Goal: Task Accomplishment & Management: Use online tool/utility

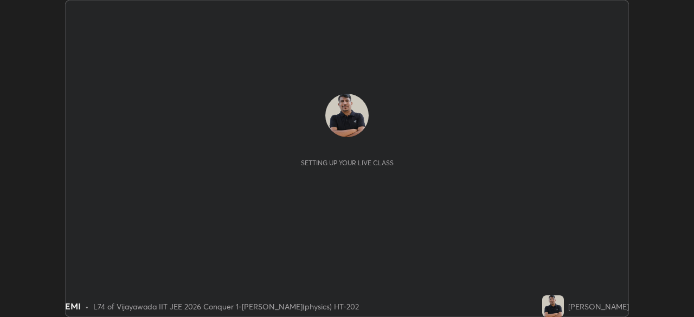
scroll to position [317, 694]
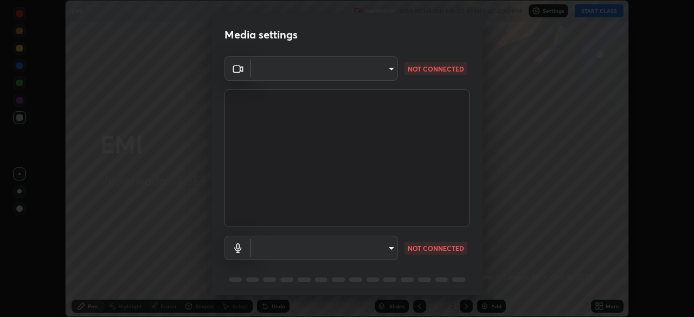
type input "68d9d13b9dc81962e820b4509988bcc698f4750afe62a078f2ac76e4153b94a6"
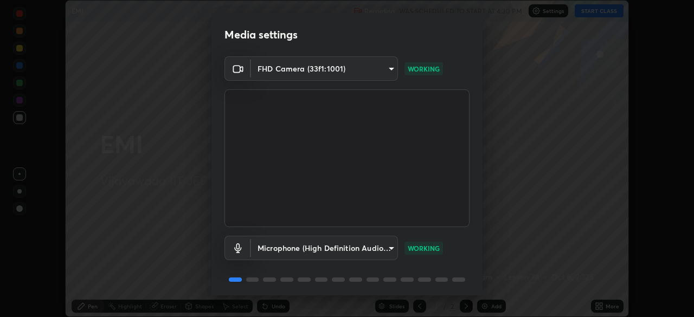
click at [322, 243] on body "Erase all EMI Recording WAS SCHEDULED TO START AT 4:30 PM Settings START CLASS …" at bounding box center [347, 158] width 694 height 317
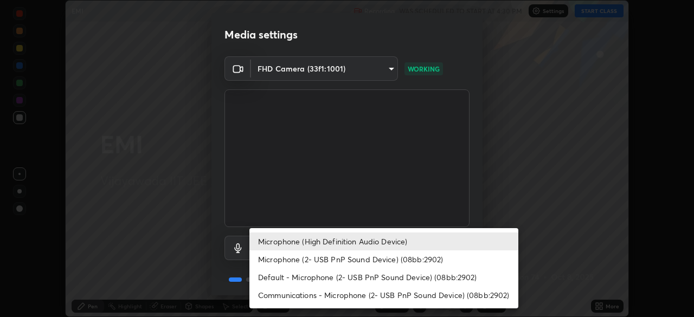
click at [327, 259] on li "Microphone (2- USB PnP Sound Device) (08bb:2902)" at bounding box center [384, 260] width 269 height 18
type input "6abee8a66530c206609e0c0b64c891d39af33b2c7731e5c0159e33ef42145137"
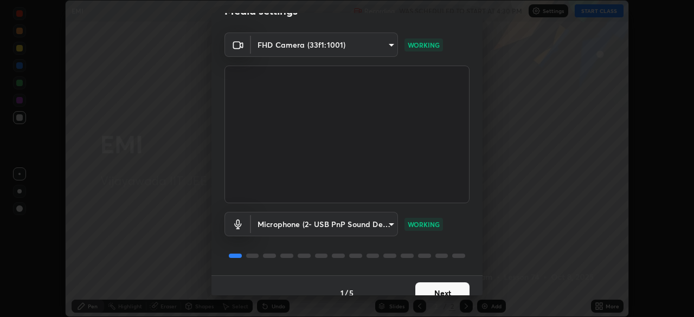
scroll to position [39, 0]
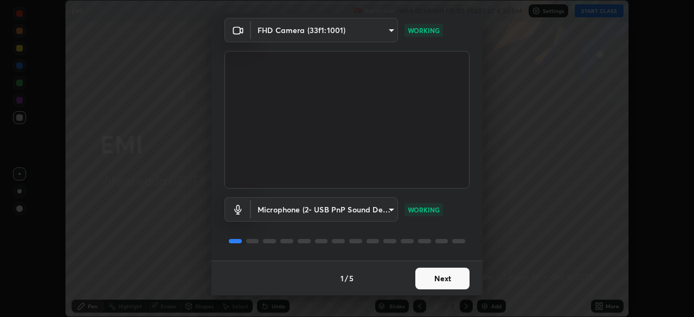
click at [426, 279] on button "Next" at bounding box center [443, 279] width 54 height 22
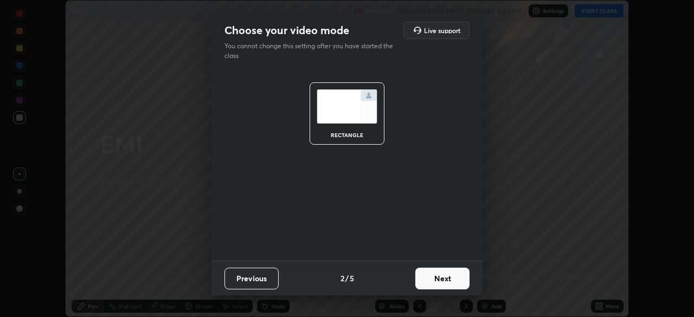
scroll to position [0, 0]
click at [431, 275] on button "Next" at bounding box center [443, 279] width 54 height 22
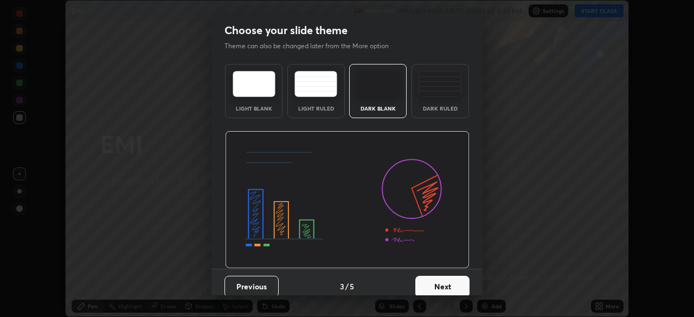
click at [433, 284] on button "Next" at bounding box center [443, 287] width 54 height 22
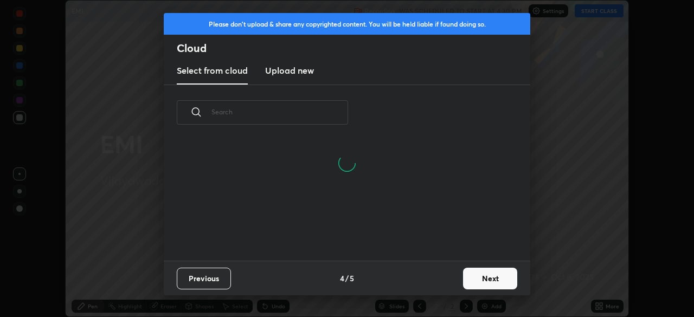
click at [471, 283] on button "Next" at bounding box center [490, 279] width 54 height 22
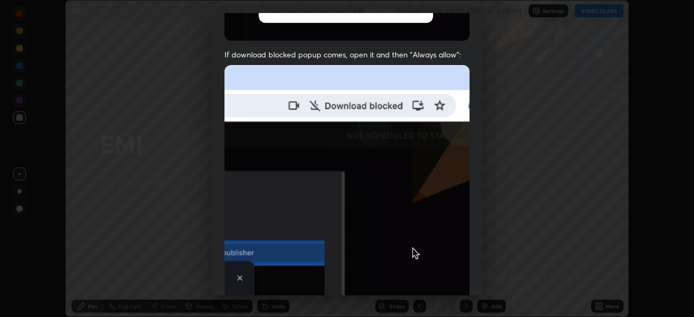
scroll to position [260, 0]
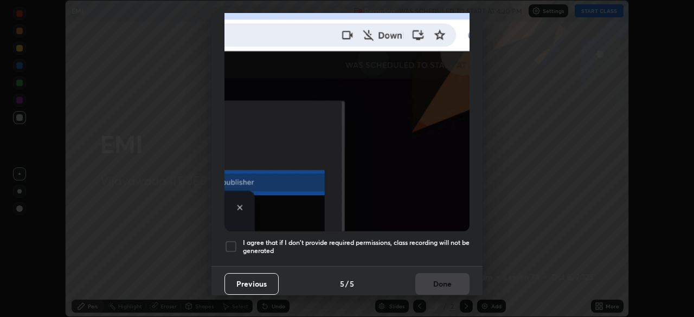
click at [232, 240] on div at bounding box center [231, 246] width 13 height 13
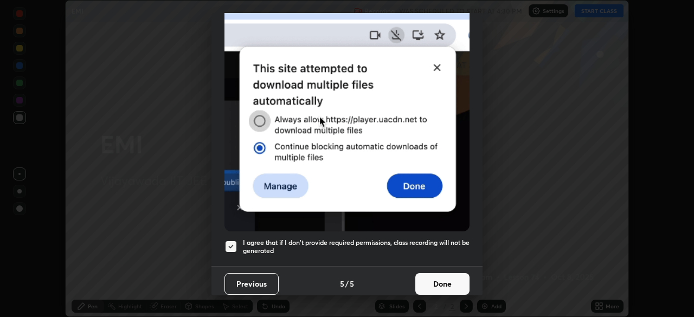
click at [428, 277] on button "Done" at bounding box center [443, 284] width 54 height 22
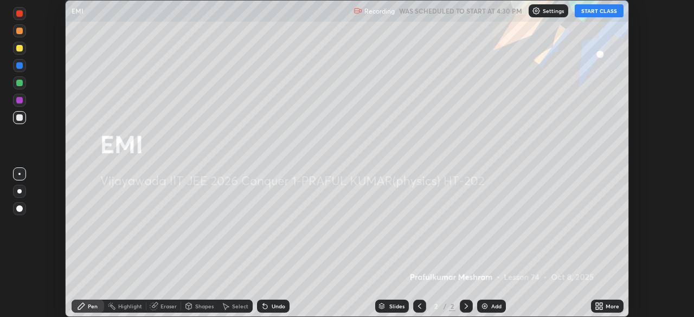
click at [492, 304] on div "Add" at bounding box center [497, 306] width 10 height 5
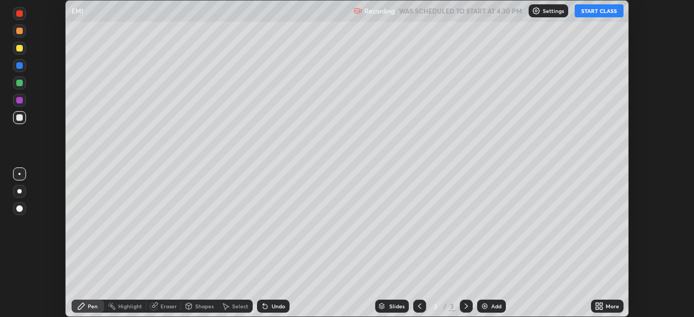
click at [595, 10] on button "START CLASS" at bounding box center [599, 10] width 49 height 13
click at [20, 118] on div at bounding box center [19, 117] width 7 height 7
click at [200, 307] on div "Shapes" at bounding box center [204, 306] width 18 height 5
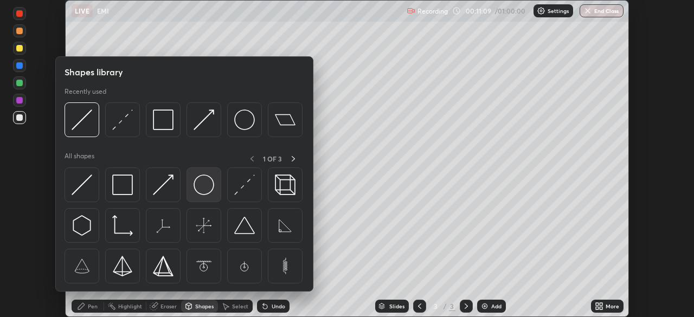
click at [203, 186] on img at bounding box center [204, 185] width 21 height 21
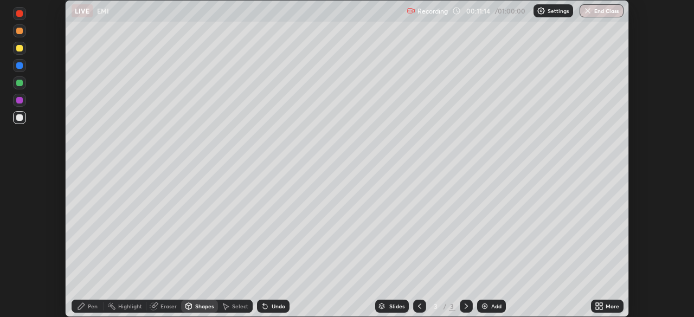
click at [97, 309] on div "Pen" at bounding box center [93, 306] width 10 height 5
click at [205, 305] on div "Shapes" at bounding box center [204, 306] width 18 height 5
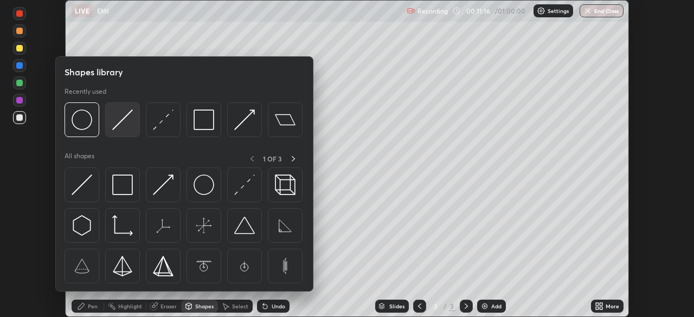
click at [126, 125] on img at bounding box center [122, 120] width 21 height 21
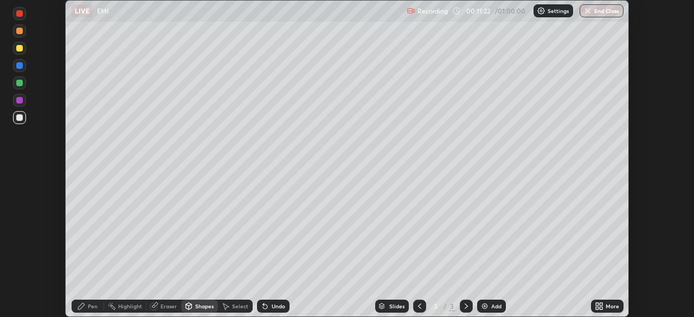
click at [89, 308] on div "Pen" at bounding box center [93, 306] width 10 height 5
click at [22, 67] on div at bounding box center [19, 65] width 7 height 7
click at [24, 101] on div at bounding box center [19, 100] width 13 height 13
click at [22, 33] on div at bounding box center [19, 31] width 7 height 7
click at [20, 68] on div at bounding box center [19, 65] width 7 height 7
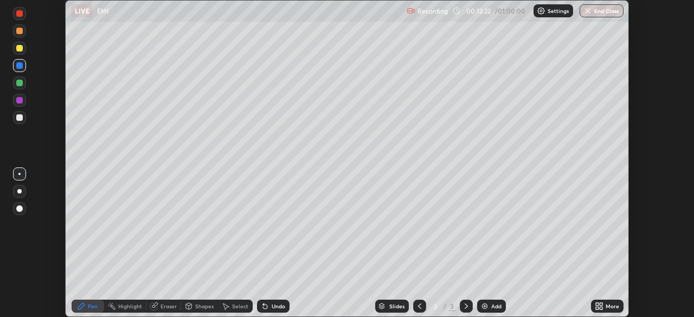
click at [23, 119] on div at bounding box center [19, 117] width 13 height 13
click at [207, 306] on div "Shapes" at bounding box center [204, 306] width 18 height 5
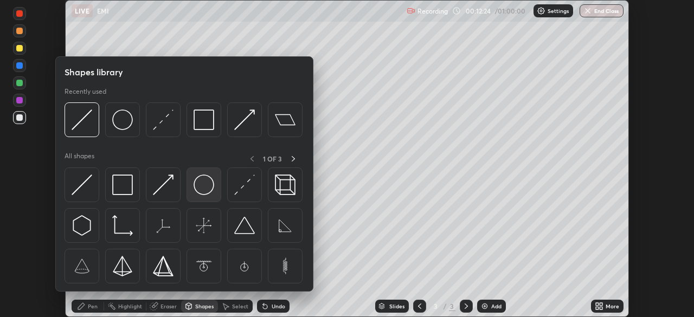
click at [207, 189] on img at bounding box center [204, 185] width 21 height 21
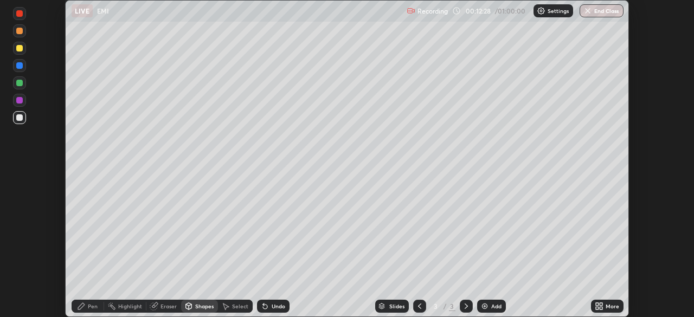
click at [94, 307] on div "Pen" at bounding box center [93, 306] width 10 height 5
click at [20, 66] on div at bounding box center [19, 65] width 7 height 7
click at [23, 44] on div at bounding box center [19, 48] width 13 height 13
click at [19, 31] on div at bounding box center [19, 31] width 7 height 7
click at [25, 97] on div at bounding box center [19, 100] width 13 height 13
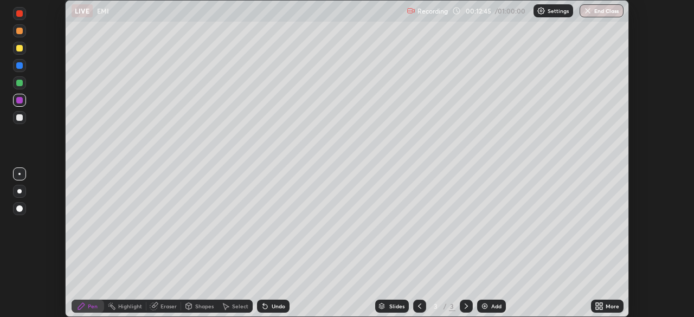
click at [22, 84] on div at bounding box center [19, 83] width 7 height 7
click at [493, 309] on div "Add" at bounding box center [497, 306] width 10 height 5
click at [22, 119] on div at bounding box center [19, 117] width 7 height 7
click at [493, 308] on div "Add" at bounding box center [497, 306] width 10 height 5
click at [496, 308] on div "Add" at bounding box center [497, 306] width 10 height 5
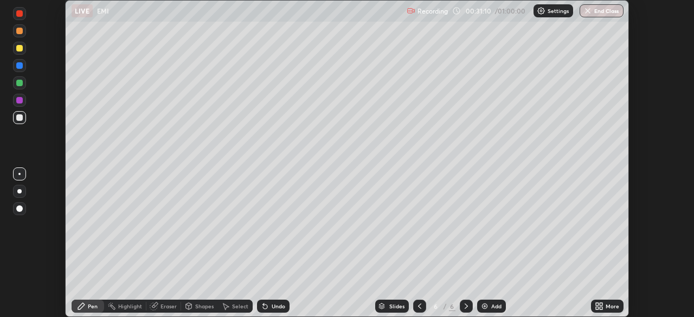
click at [495, 306] on div "Add" at bounding box center [497, 306] width 10 height 5
click at [163, 311] on div "Eraser" at bounding box center [163, 306] width 35 height 13
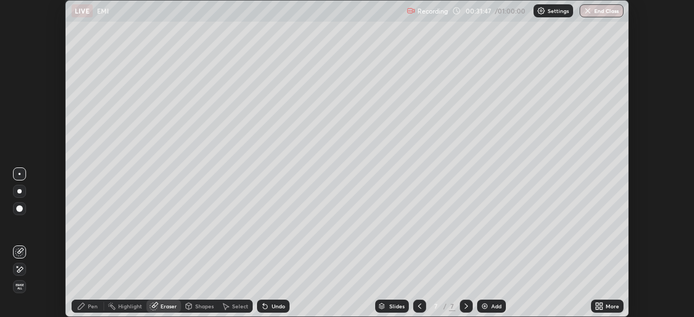
click at [91, 306] on div "Pen" at bounding box center [93, 306] width 10 height 5
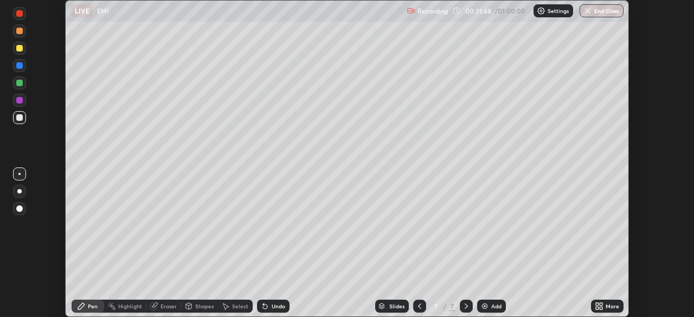
click at [166, 305] on div "Eraser" at bounding box center [169, 306] width 16 height 5
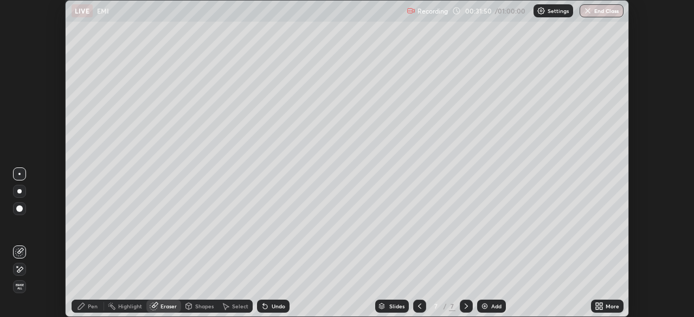
click at [19, 270] on icon at bounding box center [20, 269] width 6 height 5
click at [88, 311] on div "Pen" at bounding box center [88, 306] width 33 height 13
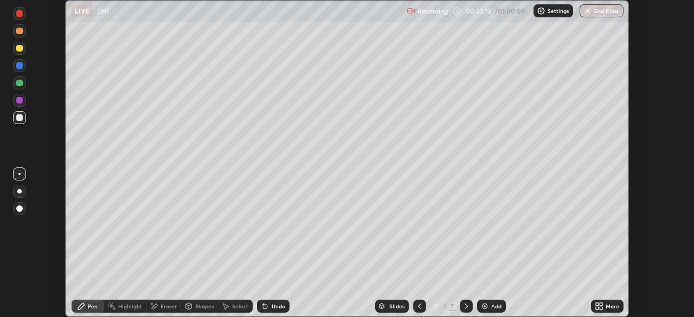
click at [269, 304] on div "Undo" at bounding box center [273, 306] width 33 height 13
click at [267, 300] on div "Undo" at bounding box center [273, 306] width 33 height 13
click at [163, 309] on div "Eraser" at bounding box center [169, 306] width 16 height 5
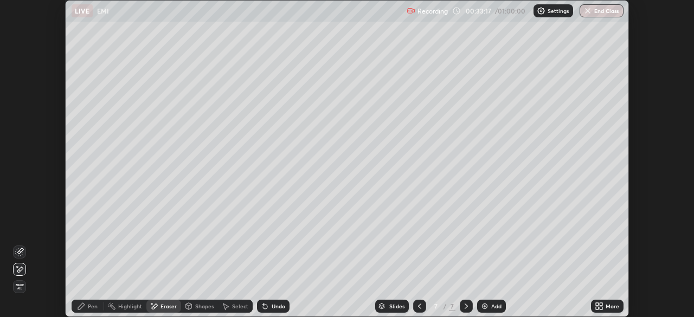
click at [90, 309] on div "Pen" at bounding box center [93, 306] width 10 height 5
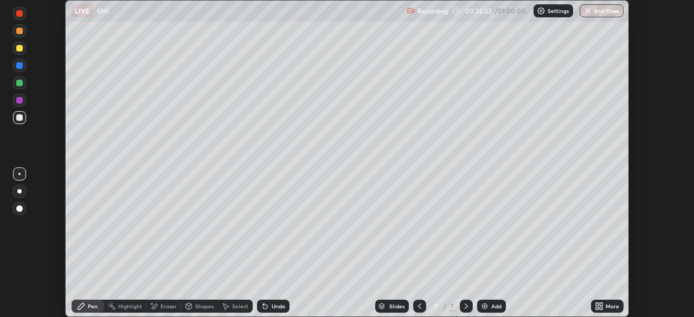
click at [272, 304] on div "Undo" at bounding box center [279, 306] width 14 height 5
click at [277, 306] on div "Undo" at bounding box center [279, 306] width 14 height 5
click at [492, 301] on div "Add" at bounding box center [491, 306] width 29 height 13
click at [496, 306] on div "Add" at bounding box center [497, 306] width 10 height 5
click at [494, 304] on div "Add" at bounding box center [497, 306] width 10 height 5
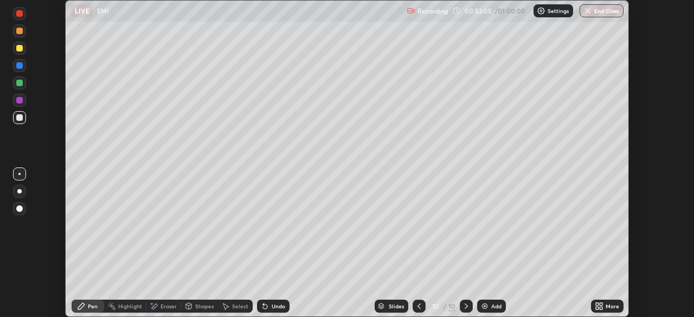
click at [499, 305] on div "Add" at bounding box center [497, 306] width 10 height 5
click at [604, 13] on button "End Class" at bounding box center [602, 10] width 43 height 13
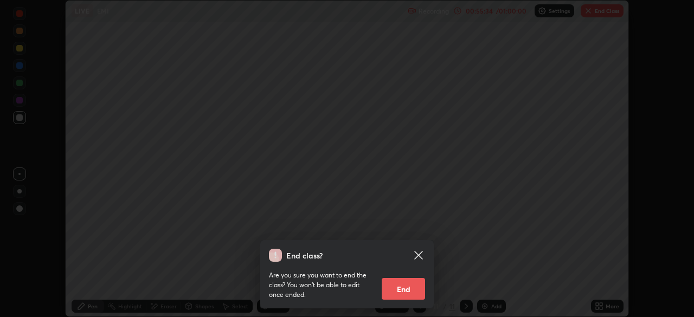
click at [413, 289] on button "End" at bounding box center [403, 289] width 43 height 22
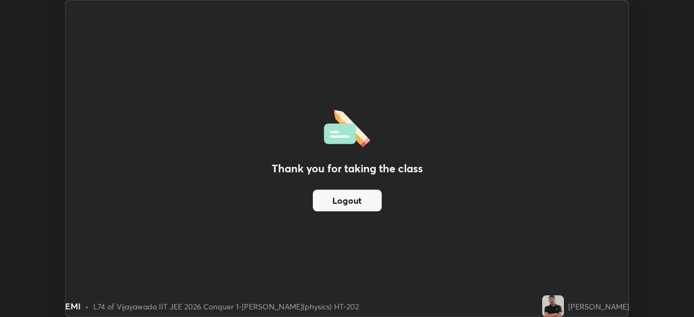
click at [372, 205] on button "Logout" at bounding box center [347, 201] width 69 height 22
